Goal: Task Accomplishment & Management: Manage account settings

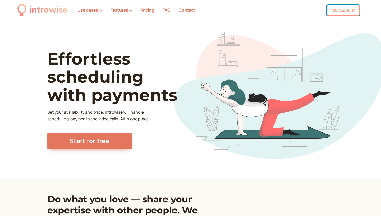
click at [346, 13] on link "My account" at bounding box center [343, 10] width 33 height 11
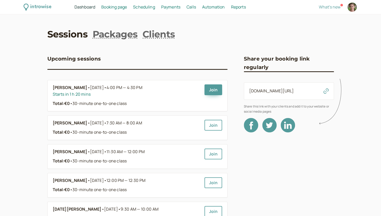
click at [172, 6] on span "Payments" at bounding box center [170, 7] width 19 height 6
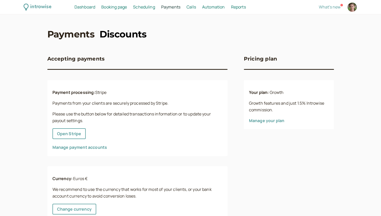
click at [118, 34] on link "Discounts" at bounding box center [123, 34] width 47 height 13
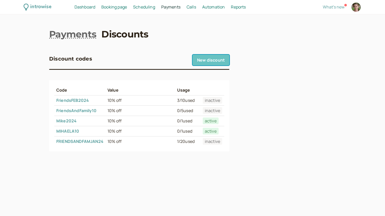
click at [213, 63] on link "New discount" at bounding box center [211, 60] width 37 height 11
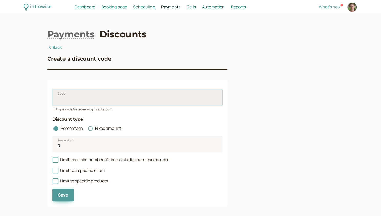
click at [109, 100] on input "Code" at bounding box center [138, 97] width 170 height 16
type input "C"
type input "Cristina10%"
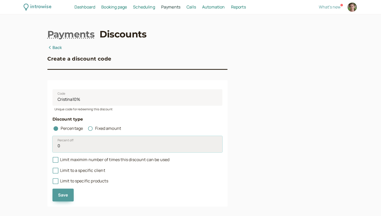
click at [82, 146] on input "0" at bounding box center [138, 144] width 170 height 16
type input "0"
type input "10"
click at [50, 47] on icon at bounding box center [49, 47] width 5 height 4
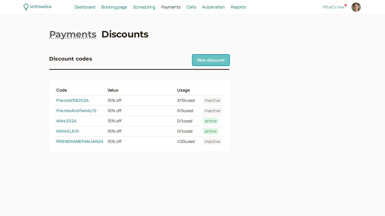
click at [194, 62] on link "New discount" at bounding box center [211, 60] width 37 height 11
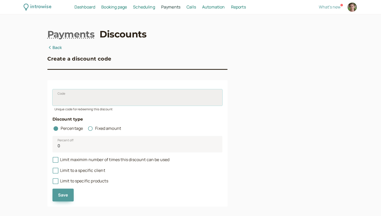
click at [108, 101] on input "Code" at bounding box center [138, 97] width 170 height 16
type input "c"
type input "Cristina10"
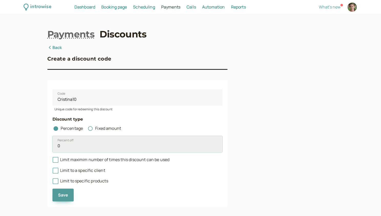
click at [64, 147] on input "0" at bounding box center [138, 144] width 170 height 16
type input "10"
click at [55, 160] on icon at bounding box center [56, 160] width 4 height 4
click at [53, 161] on input "Limit maximim number of times this discount can be used" at bounding box center [53, 161] width 0 height 0
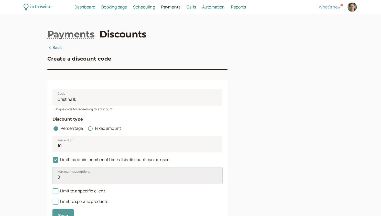
click at [65, 178] on input "0" at bounding box center [138, 175] width 170 height 16
type input "6"
click at [302, 120] on div at bounding box center [289, 135] width 90 height 182
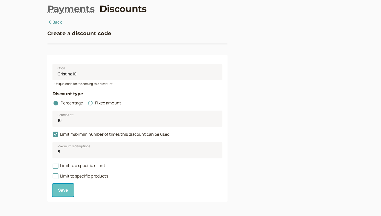
click at [62, 192] on span "Save" at bounding box center [63, 190] width 10 height 6
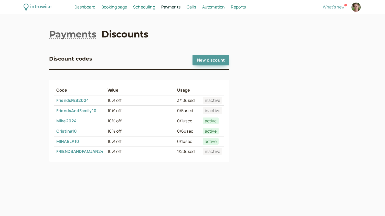
click at [76, 130] on link "Cristina10" at bounding box center [66, 131] width 21 height 6
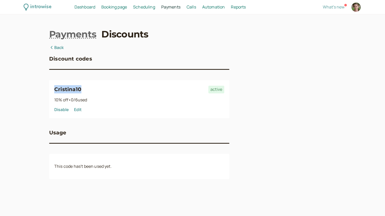
drag, startPoint x: 83, startPoint y: 89, endPoint x: 55, endPoint y: 89, distance: 27.4
click at [55, 89] on div "Cristina10 active" at bounding box center [139, 89] width 170 height 8
copy h3 "Cristina10"
